Goal: Task Accomplishment & Management: Complete application form

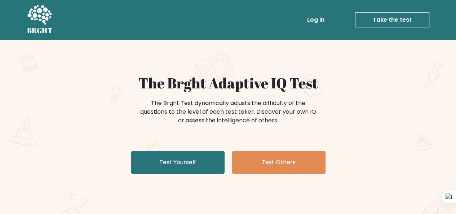
click at [408, 20] on link "Take the test" at bounding box center [392, 19] width 74 height 15
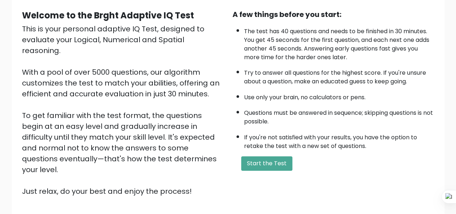
scroll to position [72, 0]
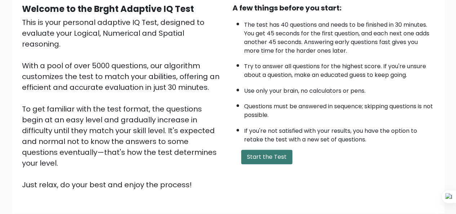
click at [253, 158] on button "Start the Test" at bounding box center [266, 157] width 51 height 14
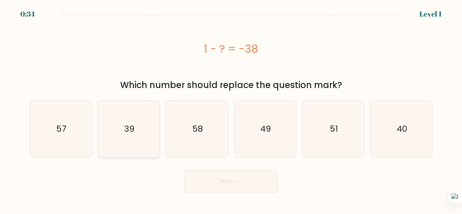
click at [131, 125] on text "39" at bounding box center [129, 129] width 10 height 12
click at [231, 109] on input "b. 39" at bounding box center [231, 108] width 0 height 2
radio input "true"
click at [209, 179] on button "Next" at bounding box center [231, 181] width 94 height 23
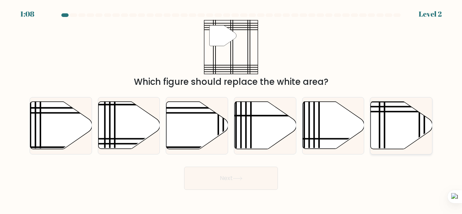
click at [388, 124] on icon at bounding box center [401, 125] width 62 height 47
click at [231, 109] on input "f." at bounding box center [231, 108] width 0 height 2
radio input "true"
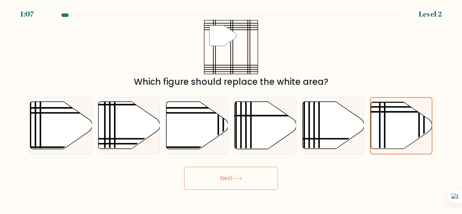
click at [212, 182] on button "Next" at bounding box center [231, 178] width 94 height 23
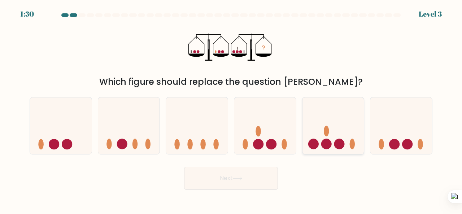
click at [353, 137] on icon at bounding box center [333, 125] width 62 height 51
click at [231, 109] on input "e." at bounding box center [231, 108] width 0 height 2
radio input "true"
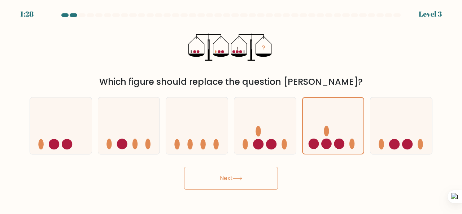
click at [263, 182] on button "Next" at bounding box center [231, 178] width 94 height 23
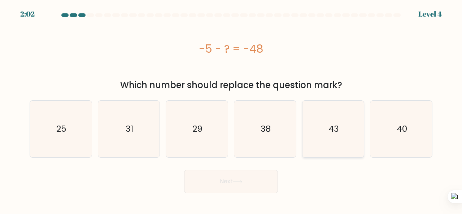
click at [339, 127] on icon "43" at bounding box center [333, 129] width 57 height 57
click at [231, 109] on input "e. 43" at bounding box center [231, 108] width 0 height 2
radio input "true"
click at [265, 177] on button "Next" at bounding box center [231, 181] width 94 height 23
click at [244, 179] on button "Next" at bounding box center [231, 181] width 94 height 23
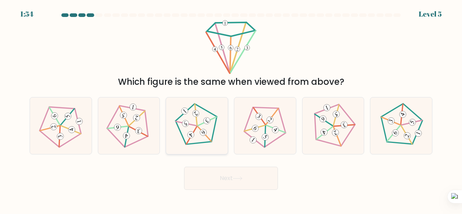
click at [180, 139] on icon at bounding box center [196, 125] width 45 height 45
click at [231, 109] on input "c." at bounding box center [231, 108] width 0 height 2
radio input "true"
click at [231, 173] on button "Next" at bounding box center [231, 178] width 94 height 23
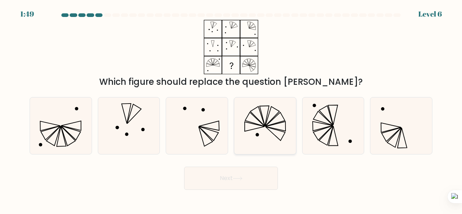
click at [263, 118] on icon at bounding box center [263, 116] width 9 height 20
click at [231, 109] on input "d." at bounding box center [231, 108] width 0 height 2
radio input "true"
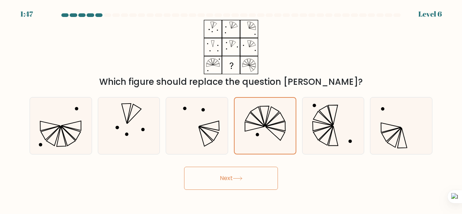
click at [242, 177] on icon at bounding box center [238, 178] width 10 height 4
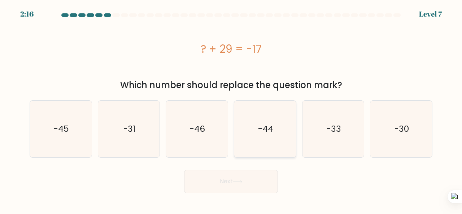
click at [265, 116] on icon "-44" at bounding box center [265, 129] width 57 height 57
click at [231, 109] on input "d. -44" at bounding box center [231, 108] width 0 height 2
radio input "true"
click at [250, 177] on button "Next" at bounding box center [231, 181] width 94 height 23
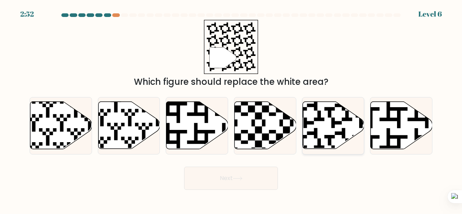
click at [317, 126] on icon at bounding box center [333, 125] width 62 height 47
click at [231, 109] on input "e." at bounding box center [231, 108] width 0 height 2
radio input "true"
click at [262, 170] on button "Next" at bounding box center [231, 178] width 94 height 23
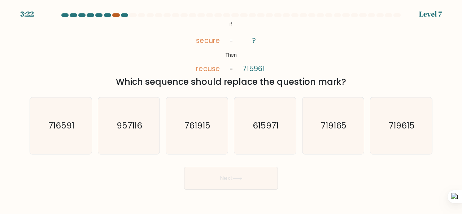
click at [118, 15] on div at bounding box center [115, 15] width 7 height 4
click at [116, 16] on div at bounding box center [115, 15] width 7 height 4
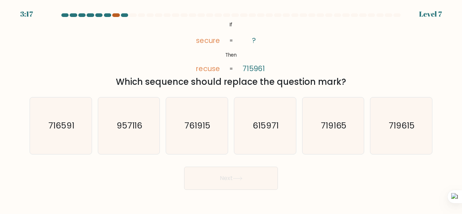
click at [116, 16] on div at bounding box center [115, 15] width 7 height 4
click at [126, 16] on div at bounding box center [124, 15] width 7 height 4
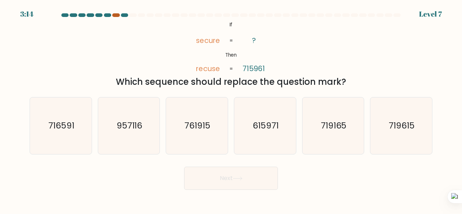
click at [117, 15] on div at bounding box center [115, 15] width 7 height 4
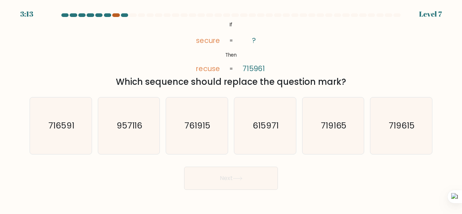
click at [117, 15] on div at bounding box center [115, 15] width 7 height 4
click at [253, 112] on icon "615971" at bounding box center [265, 125] width 57 height 57
click at [231, 109] on input "d. 615971" at bounding box center [231, 108] width 0 height 2
radio input "true"
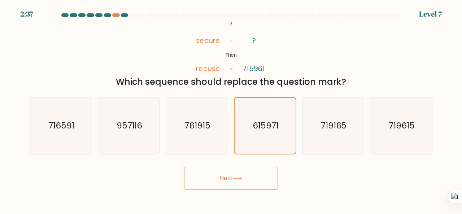
click at [240, 184] on button "Next" at bounding box center [231, 178] width 94 height 23
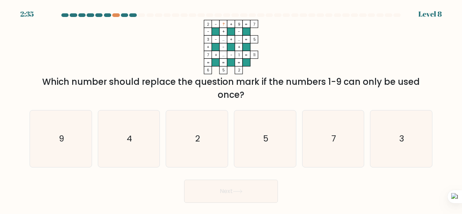
click at [240, 184] on button "Next" at bounding box center [231, 191] width 94 height 23
click at [191, 92] on div "Which number should replace the question mark if the numbers 1-9 can only be us…" at bounding box center [231, 88] width 394 height 26
click at [145, 118] on icon "4" at bounding box center [129, 138] width 57 height 57
click at [231, 109] on input "b. 4" at bounding box center [231, 108] width 0 height 2
radio input "true"
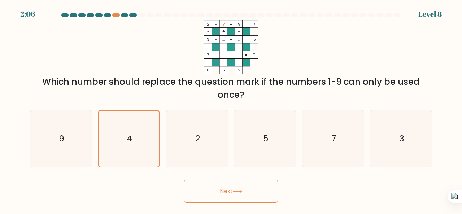
click at [237, 198] on button "Next" at bounding box center [231, 191] width 94 height 23
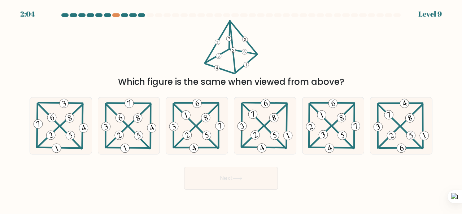
click at [237, 193] on body "2:04 Level 9" at bounding box center [231, 107] width 462 height 214
click at [271, 127] on icon at bounding box center [265, 125] width 58 height 57
click at [231, 109] on input "d." at bounding box center [231, 108] width 0 height 2
radio input "true"
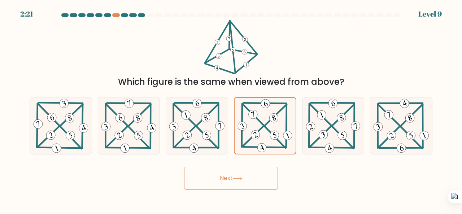
click at [246, 183] on button "Next" at bounding box center [231, 178] width 94 height 23
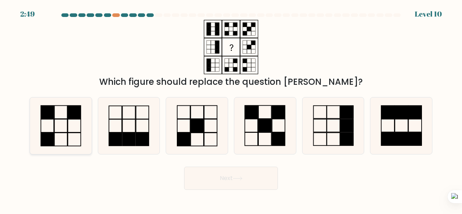
click at [76, 119] on icon at bounding box center [60, 125] width 57 height 57
click at [231, 109] on input "a." at bounding box center [231, 108] width 0 height 2
radio input "true"
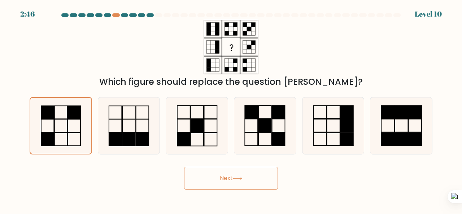
click at [225, 170] on button "Next" at bounding box center [231, 178] width 94 height 23
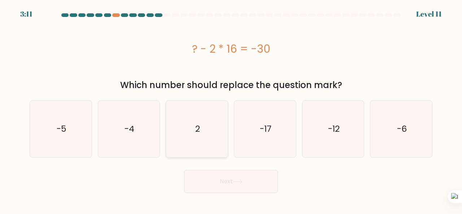
click at [197, 126] on text "2" at bounding box center [197, 129] width 5 height 12
click at [231, 109] on input "c. 2" at bounding box center [231, 108] width 0 height 2
radio input "true"
click at [230, 181] on button "Next" at bounding box center [231, 181] width 94 height 23
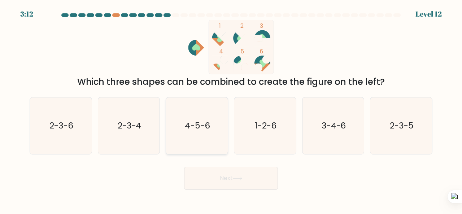
click at [183, 122] on icon "4-5-6" at bounding box center [196, 125] width 57 height 57
click at [231, 109] on input "c. 4-5-6" at bounding box center [231, 108] width 0 height 2
radio input "true"
click at [221, 179] on button "Next" at bounding box center [231, 178] width 94 height 23
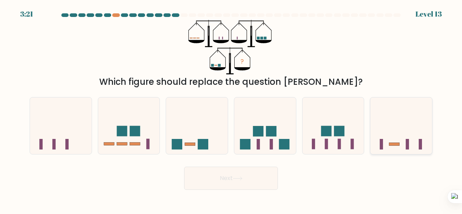
click at [410, 141] on icon at bounding box center [401, 125] width 62 height 51
click at [231, 109] on input "f." at bounding box center [231, 108] width 0 height 2
radio input "true"
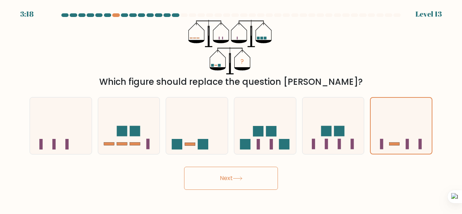
click at [233, 174] on button "Next" at bounding box center [231, 178] width 94 height 23
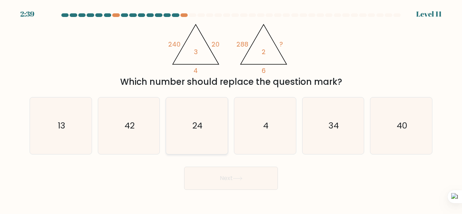
click at [192, 136] on icon "24" at bounding box center [196, 125] width 57 height 57
click at [231, 109] on input "c. 24" at bounding box center [231, 108] width 0 height 2
radio input "true"
click at [200, 180] on button "Next" at bounding box center [231, 178] width 94 height 23
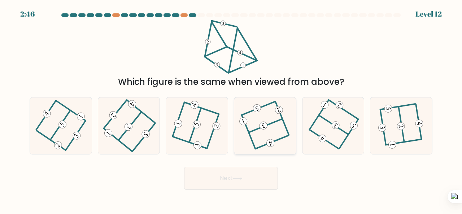
click at [270, 127] on icon at bounding box center [264, 125] width 45 height 45
click at [231, 109] on input "d." at bounding box center [231, 108] width 0 height 2
radio input "true"
click at [222, 178] on button "Next" at bounding box center [231, 178] width 94 height 23
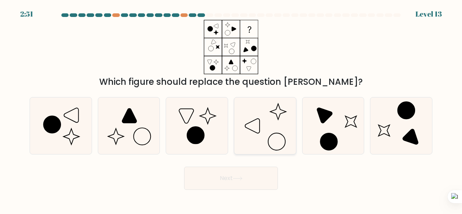
click at [273, 113] on icon at bounding box center [265, 125] width 57 height 57
click at [231, 109] on input "d." at bounding box center [231, 108] width 0 height 2
radio input "true"
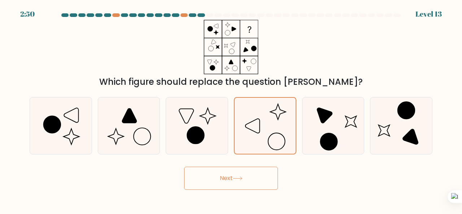
click at [233, 176] on button "Next" at bounding box center [231, 178] width 94 height 23
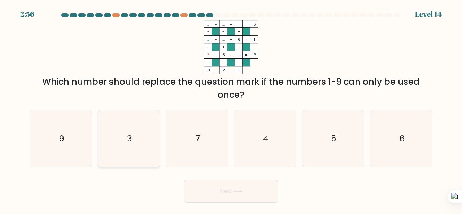
click at [119, 133] on icon "3" at bounding box center [129, 138] width 57 height 57
click at [231, 109] on input "b. 3" at bounding box center [231, 108] width 0 height 2
radio input "true"
click at [221, 189] on button "Next" at bounding box center [231, 191] width 94 height 23
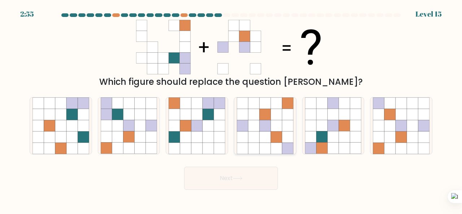
click at [268, 136] on icon at bounding box center [264, 136] width 11 height 11
click at [231, 109] on input "d." at bounding box center [231, 108] width 0 height 2
radio input "true"
click at [250, 174] on button "Next" at bounding box center [231, 178] width 94 height 23
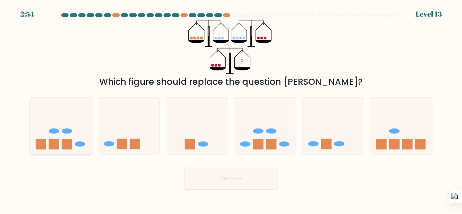
click at [58, 123] on icon at bounding box center [61, 125] width 62 height 51
click at [231, 109] on input "a." at bounding box center [231, 108] width 0 height 2
radio input "true"
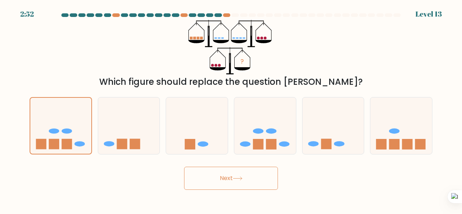
click at [195, 176] on button "Next" at bounding box center [231, 178] width 94 height 23
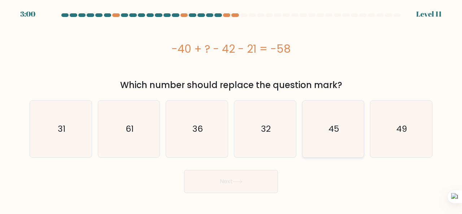
click at [336, 116] on icon "45" at bounding box center [333, 129] width 57 height 57
click at [231, 109] on input "e. 45" at bounding box center [231, 108] width 0 height 2
radio input "true"
click at [250, 186] on button "Next" at bounding box center [231, 181] width 94 height 23
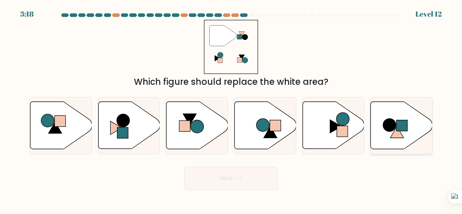
click at [395, 116] on icon at bounding box center [401, 125] width 62 height 47
click at [231, 109] on input "f." at bounding box center [231, 108] width 0 height 2
radio input "true"
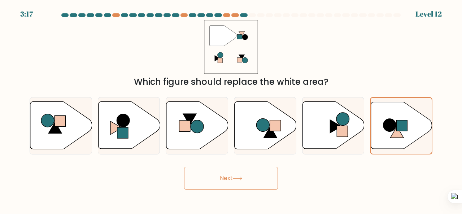
click at [274, 177] on button "Next" at bounding box center [231, 178] width 94 height 23
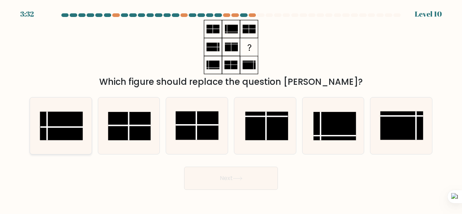
click at [69, 119] on rect at bounding box center [61, 125] width 43 height 28
click at [231, 109] on input "a." at bounding box center [231, 108] width 0 height 2
radio input "true"
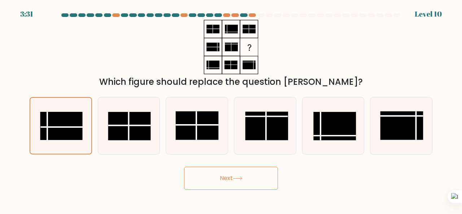
click at [217, 173] on button "Next" at bounding box center [231, 178] width 94 height 23
click at [214, 178] on button "Next" at bounding box center [231, 178] width 94 height 23
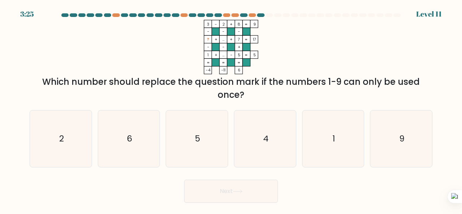
click at [214, 178] on div "Next" at bounding box center [230, 189] width 411 height 27
click at [129, 123] on icon "6" at bounding box center [129, 138] width 57 height 57
click at [231, 109] on input "b. 6" at bounding box center [231, 108] width 0 height 2
radio input "true"
click at [190, 195] on button "Next" at bounding box center [231, 191] width 94 height 23
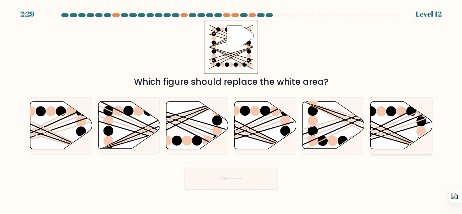
click at [391, 129] on icon at bounding box center [401, 125] width 62 height 47
click at [231, 109] on input "f." at bounding box center [231, 108] width 0 height 2
radio input "true"
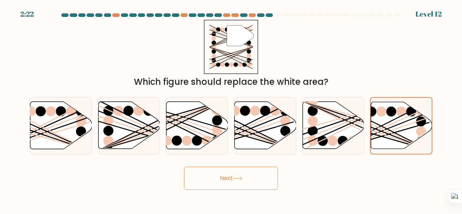
click at [212, 180] on button "Next" at bounding box center [231, 178] width 94 height 23
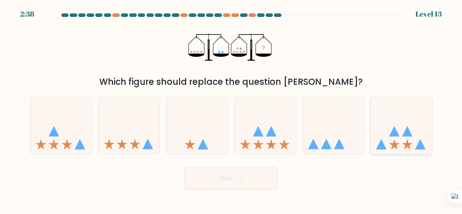
click at [397, 142] on icon at bounding box center [401, 125] width 62 height 51
click at [231, 109] on input "f." at bounding box center [231, 108] width 0 height 2
radio input "true"
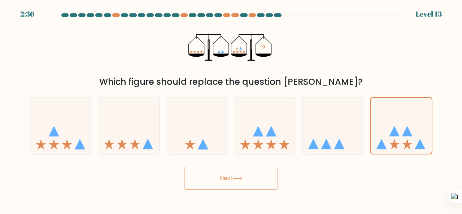
click at [244, 189] on button "Next" at bounding box center [231, 178] width 94 height 23
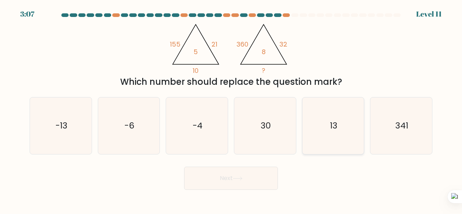
click at [328, 120] on icon "13" at bounding box center [333, 125] width 57 height 57
click at [231, 109] on input "e. 13" at bounding box center [231, 108] width 0 height 2
radio input "true"
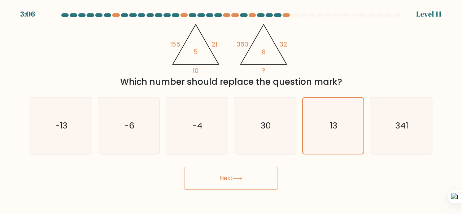
click at [253, 175] on button "Next" at bounding box center [231, 178] width 94 height 23
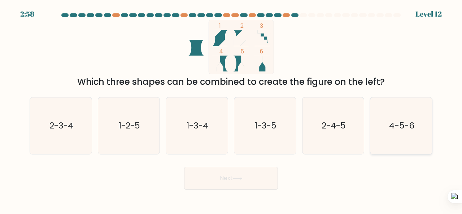
click at [377, 129] on icon "4-5-6" at bounding box center [400, 125] width 57 height 57
click at [231, 109] on input "f. 4-5-6" at bounding box center [231, 108] width 0 height 2
radio input "true"
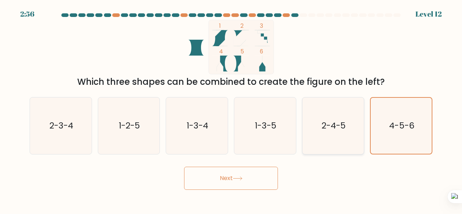
click at [321, 133] on icon "2-4-5" at bounding box center [333, 125] width 57 height 57
click at [231, 109] on input "e. 2-4-5" at bounding box center [231, 108] width 0 height 2
radio input "true"
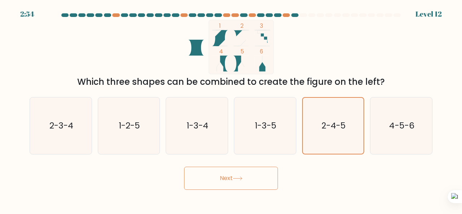
click at [260, 179] on button "Next" at bounding box center [231, 178] width 94 height 23
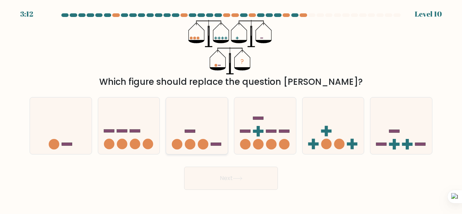
click at [186, 138] on icon at bounding box center [197, 125] width 62 height 51
click at [231, 109] on input "c." at bounding box center [231, 108] width 0 height 2
radio input "true"
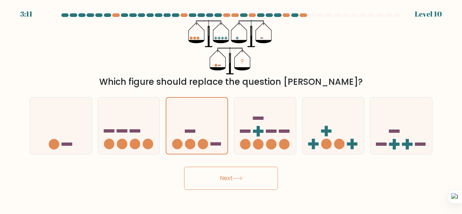
click at [197, 173] on button "Next" at bounding box center [231, 178] width 94 height 23
